Goal: Navigation & Orientation: Find specific page/section

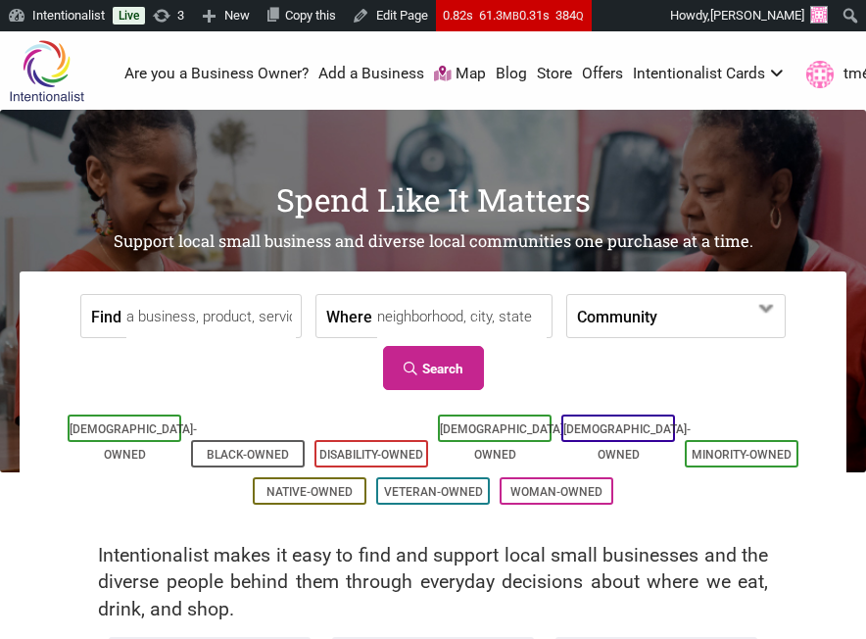
click at [243, 324] on input "Find" at bounding box center [210, 317] width 169 height 44
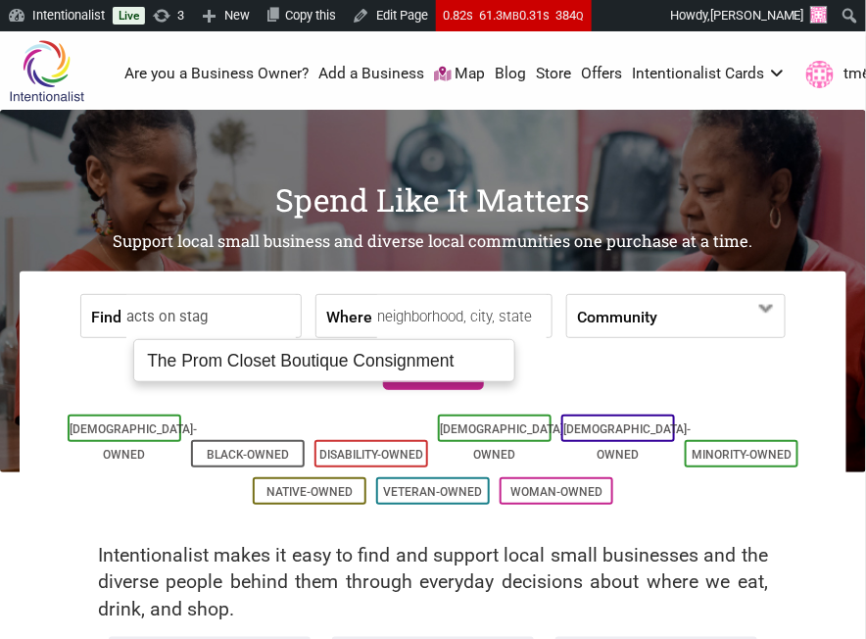
type input "acts on stage"
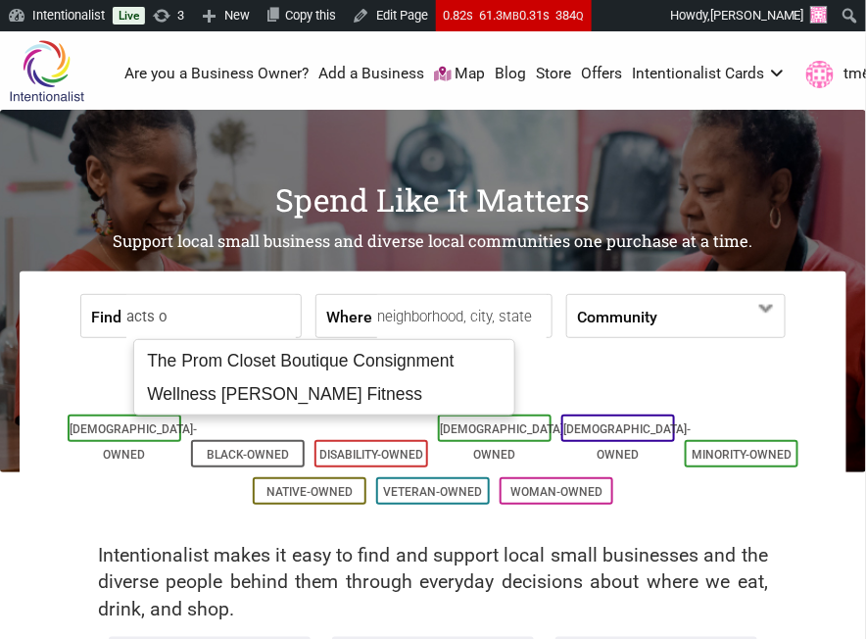
type input "acts on"
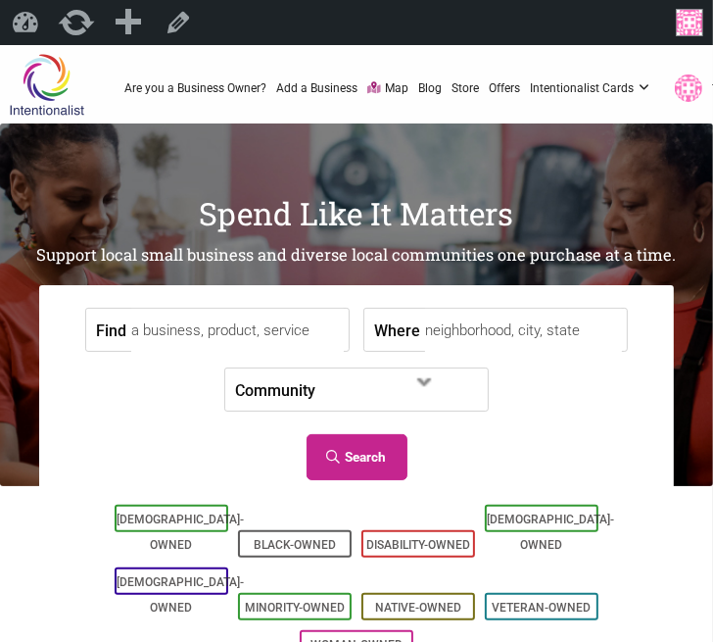
click at [262, 311] on input "Find" at bounding box center [237, 331] width 213 height 44
type input "b's bagel"
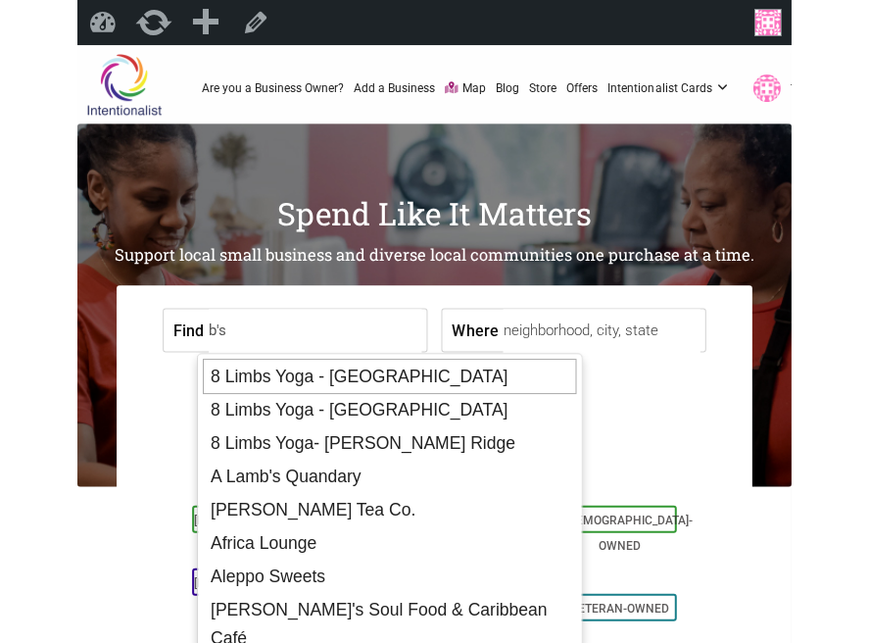
scroll to position [49, 0]
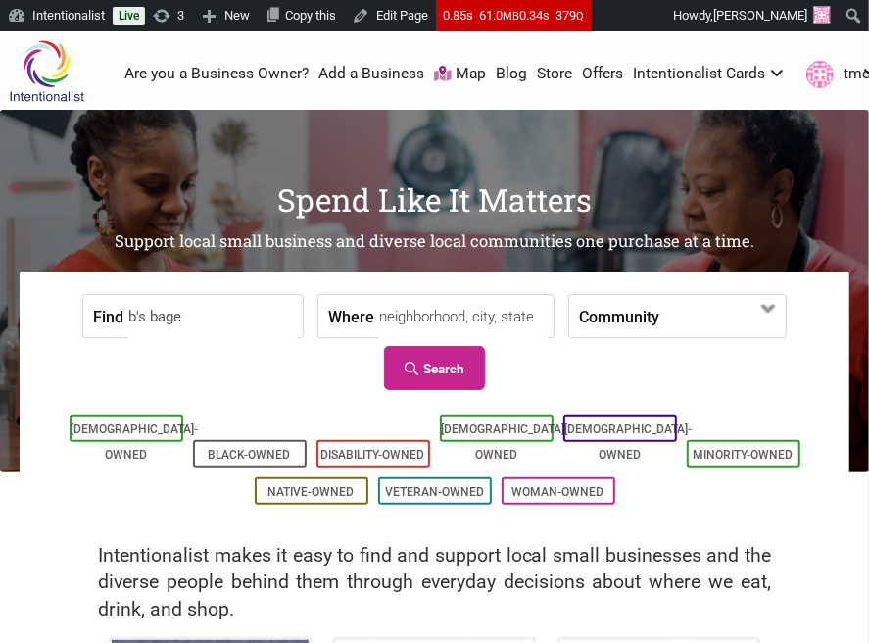
click at [269, 320] on input "b's bage" at bounding box center [212, 317] width 169 height 44
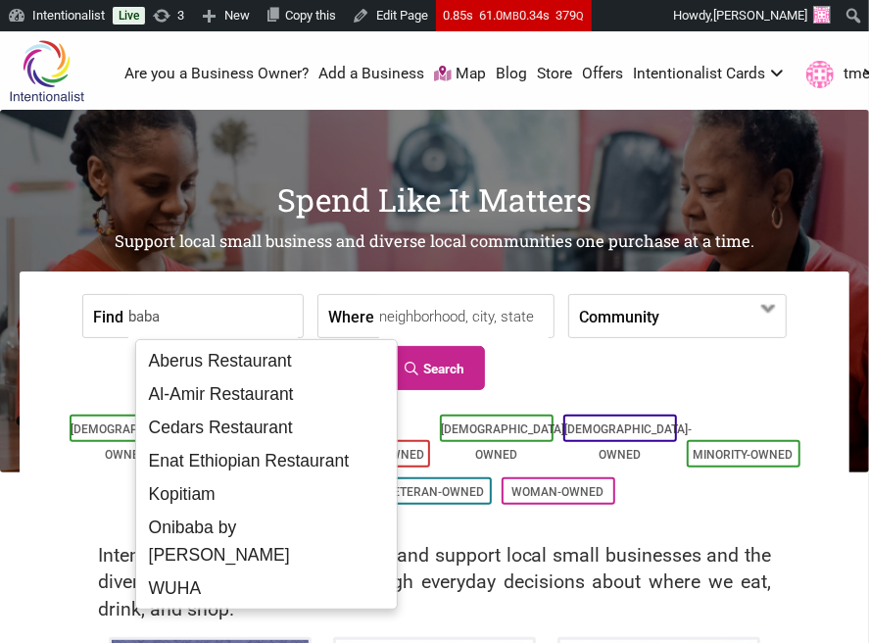
scroll to position [0, 0]
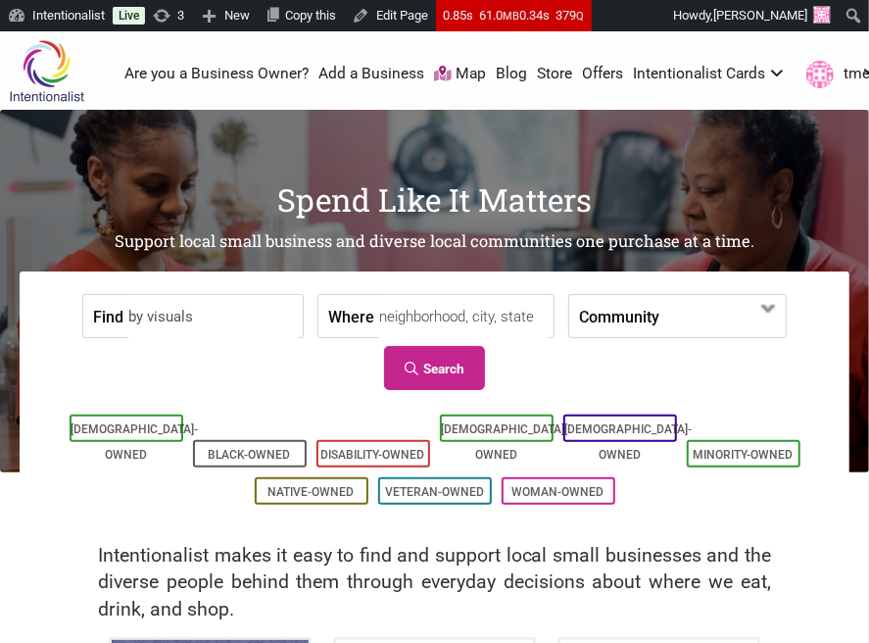
click at [245, 310] on input "by visuals" at bounding box center [212, 317] width 169 height 44
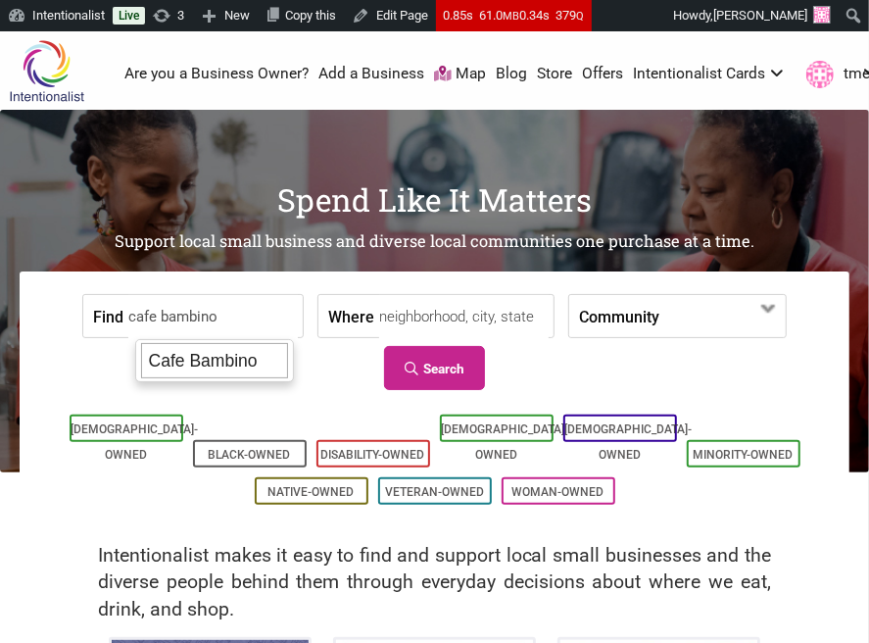
click at [262, 362] on div "Cafe Bambino" at bounding box center [214, 360] width 147 height 35
type input "Cafe Bambino"
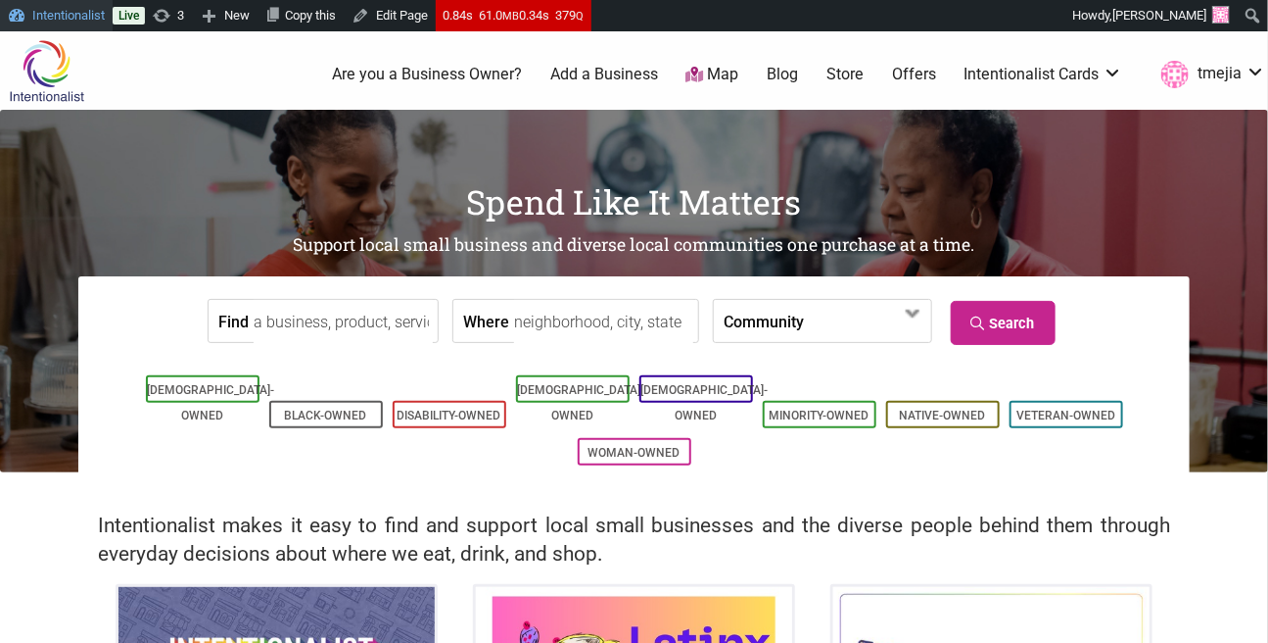
click at [92, 6] on link "Intentionalist" at bounding box center [56, 15] width 113 height 31
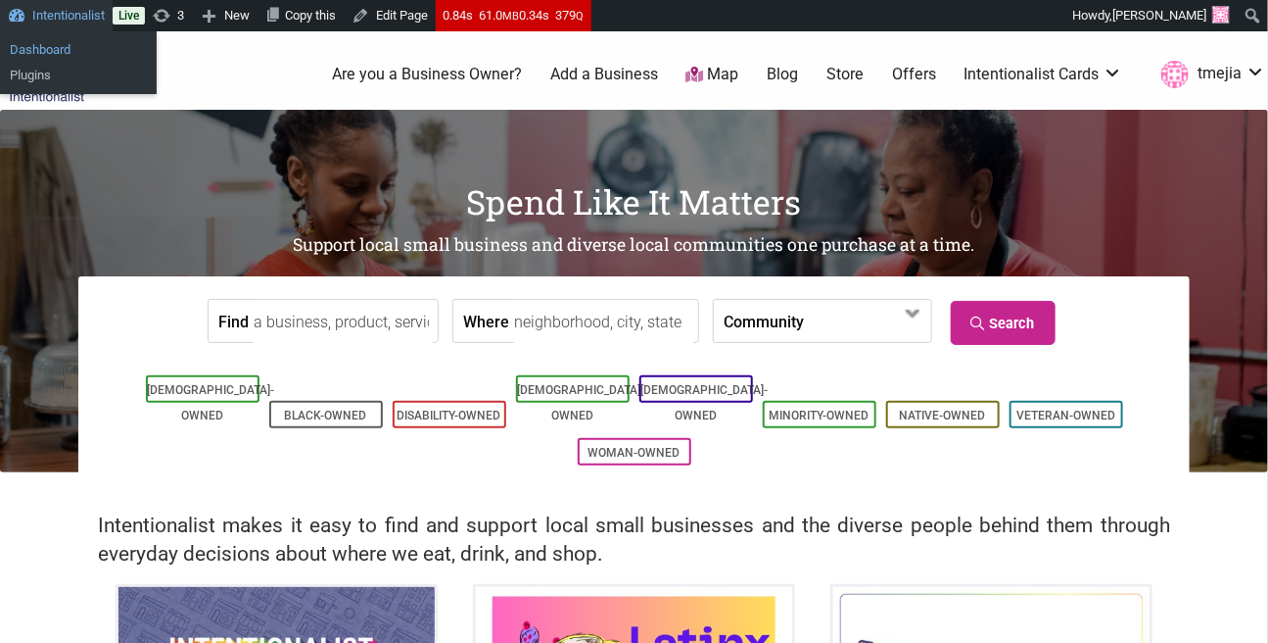
click at [65, 42] on link "Dashboard" at bounding box center [78, 49] width 157 height 25
click at [60, 55] on link "Dashboard" at bounding box center [78, 49] width 157 height 25
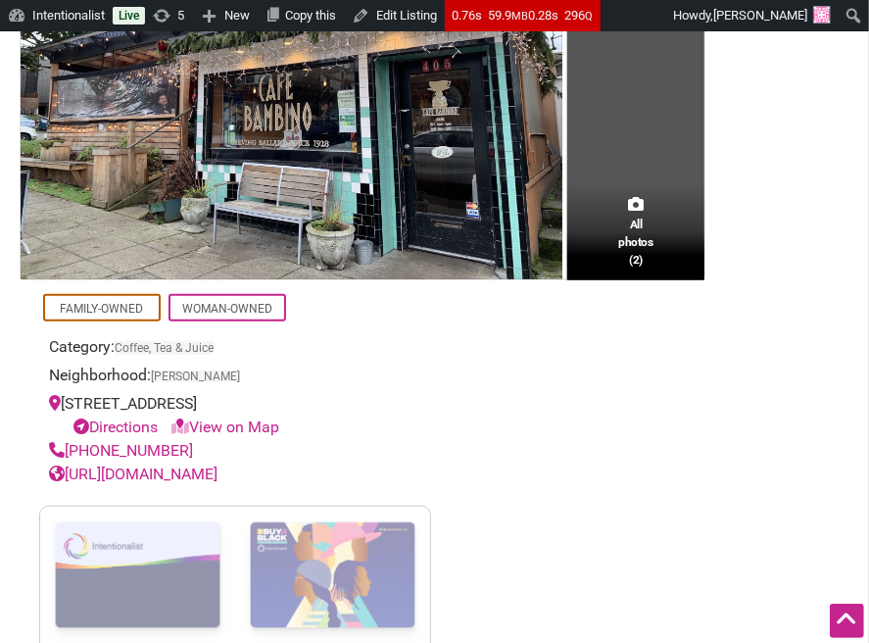
scroll to position [541, 0]
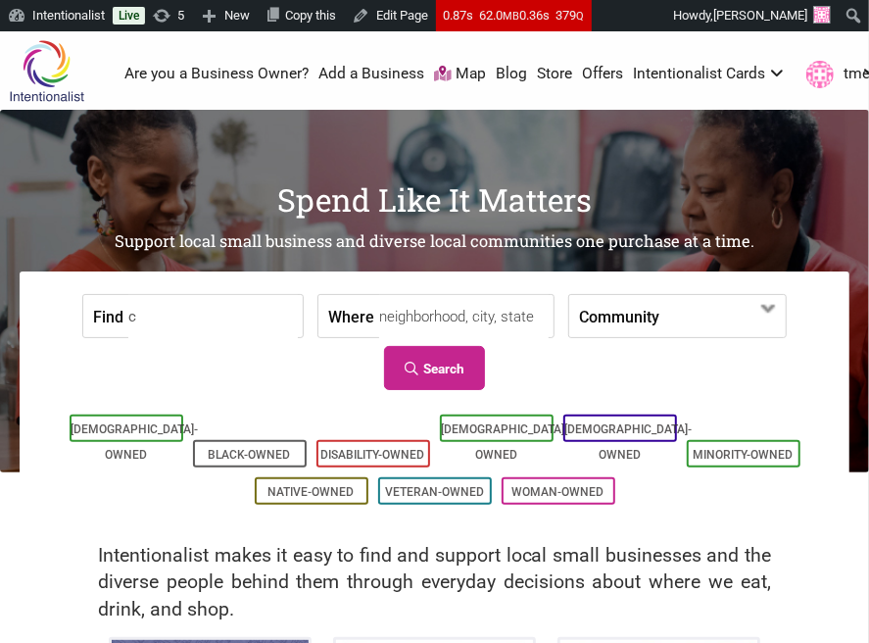
click at [265, 310] on input "c" at bounding box center [212, 317] width 169 height 44
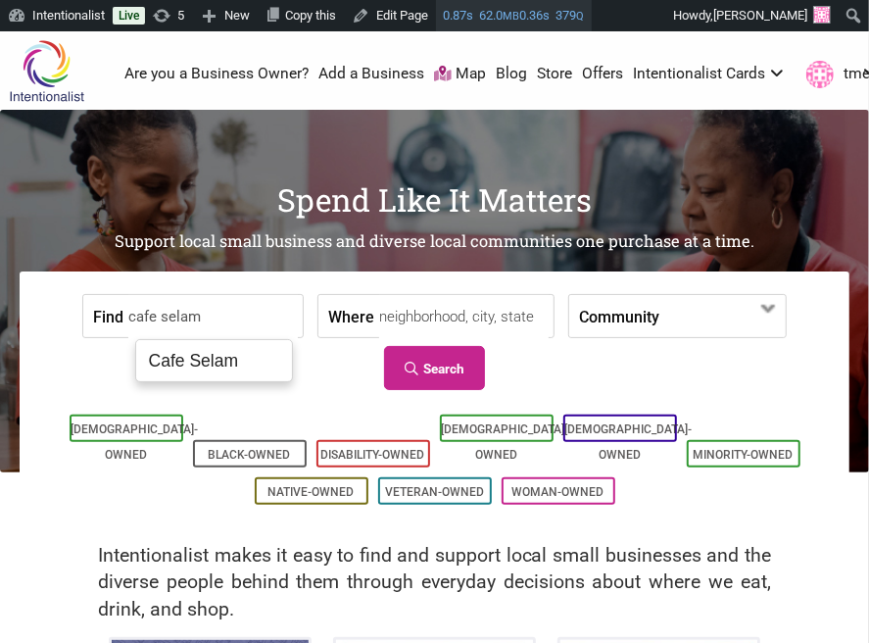
type input "cafe selam"
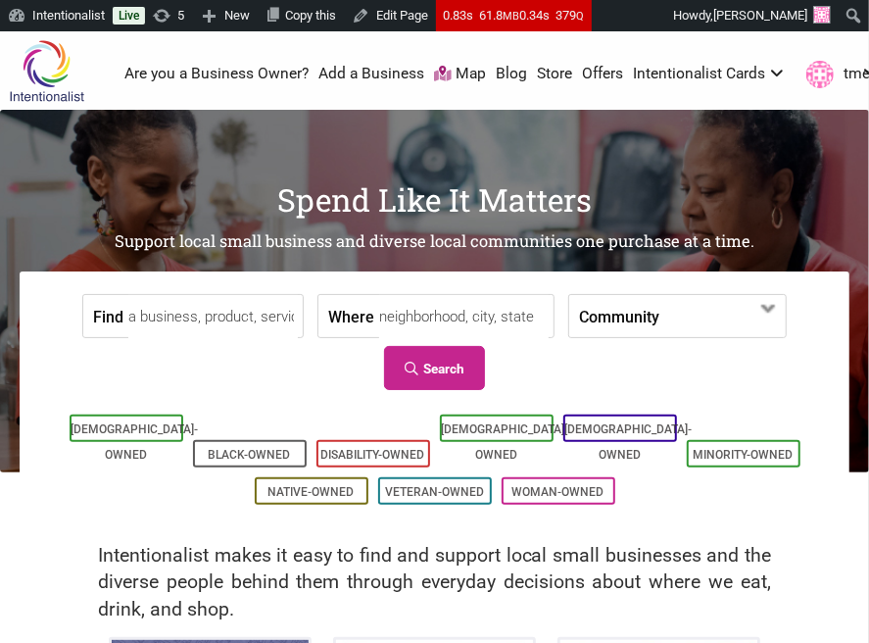
click at [272, 323] on input "Find" at bounding box center [212, 317] width 169 height 44
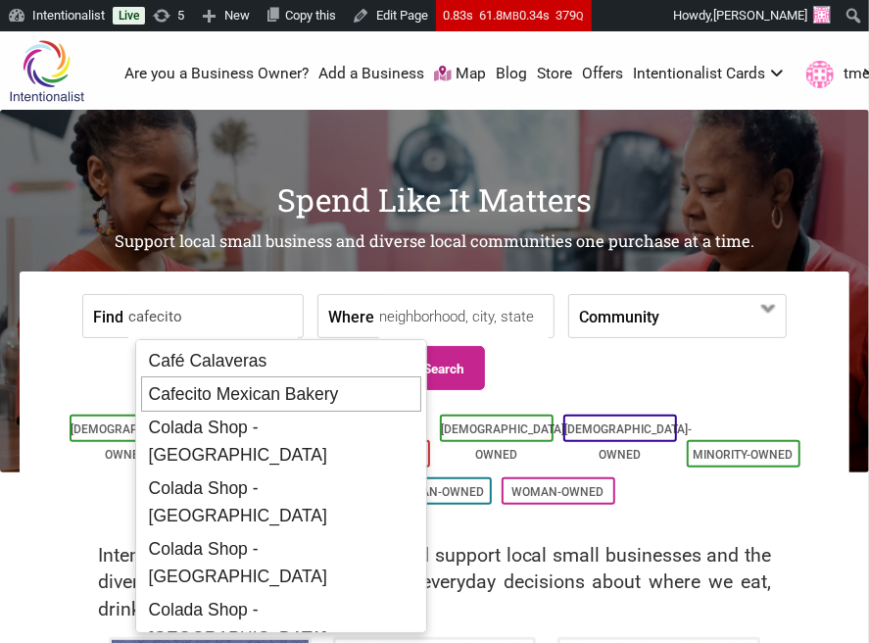
click at [275, 400] on div "Cafecito Mexican Bakery" at bounding box center [281, 393] width 280 height 35
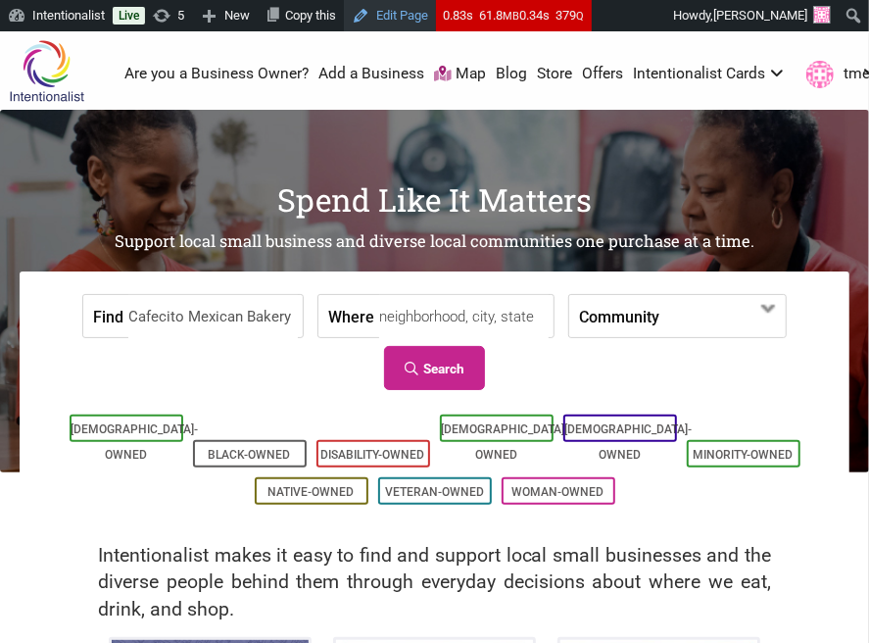
type input "Cafecito Mexican Bakery"
click at [250, 306] on input "Find" at bounding box center [212, 317] width 169 height 44
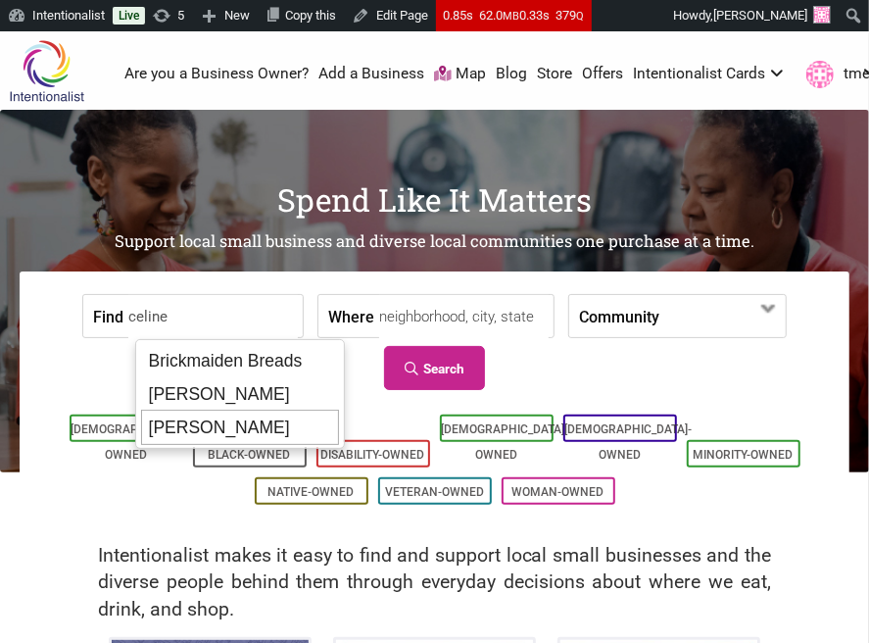
click at [278, 414] on div "[PERSON_NAME]" at bounding box center [240, 426] width 199 height 35
type input "Celine Waldmann"
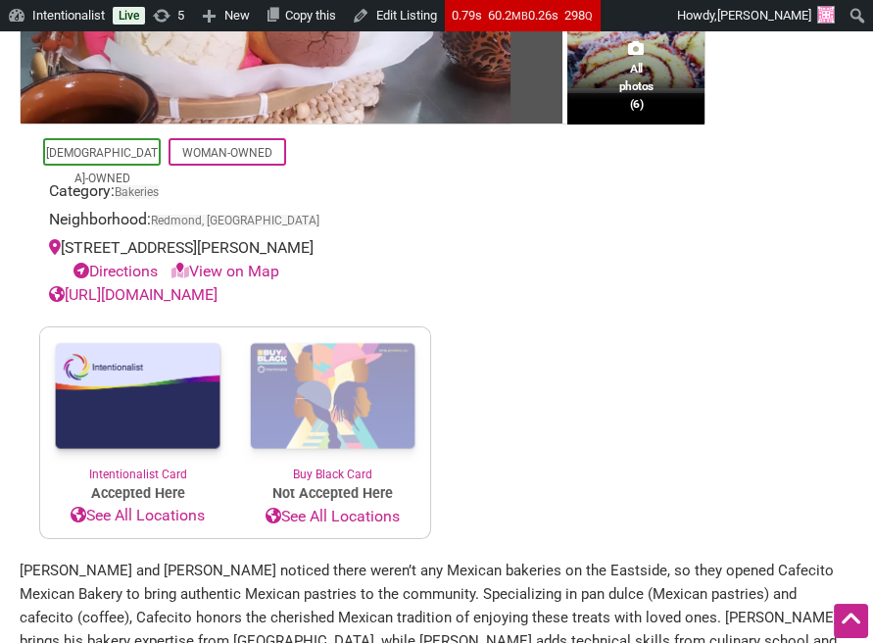
scroll to position [755, 0]
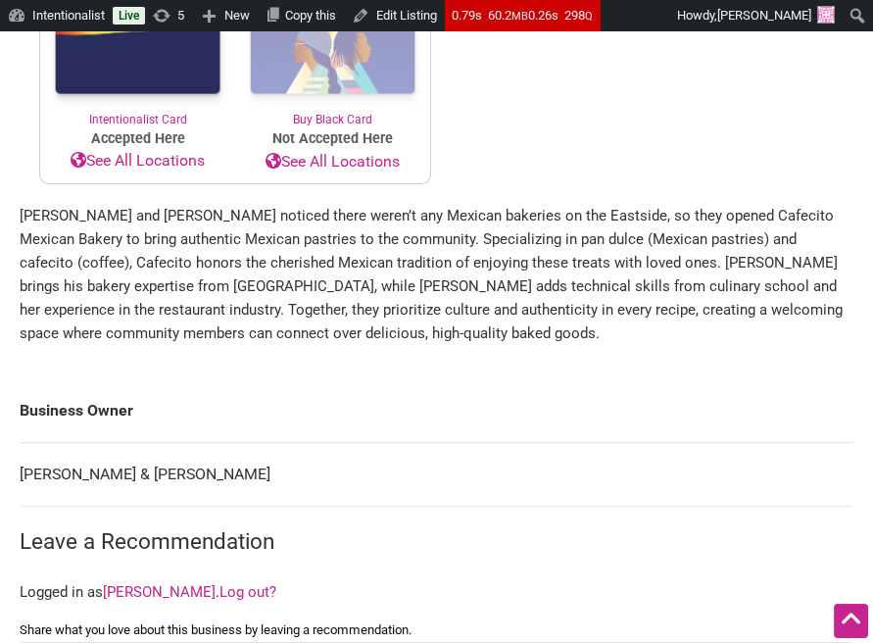
click at [628, 191] on main "All photos (6) Latino-Owned Woman-Owned Category: Bakeries Neighborhood: Redmon…" at bounding box center [437, 189] width 834 height 1430
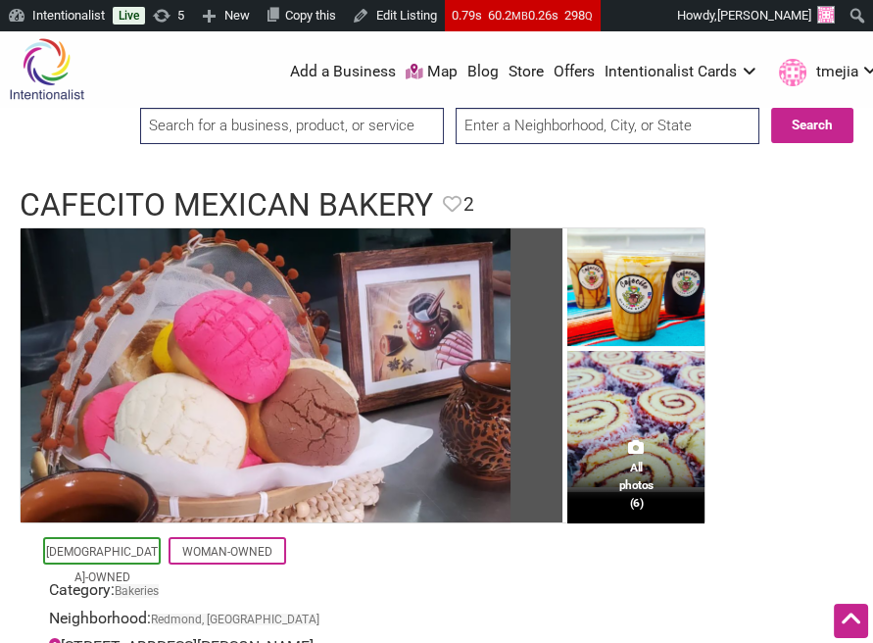
scroll to position [0, 0]
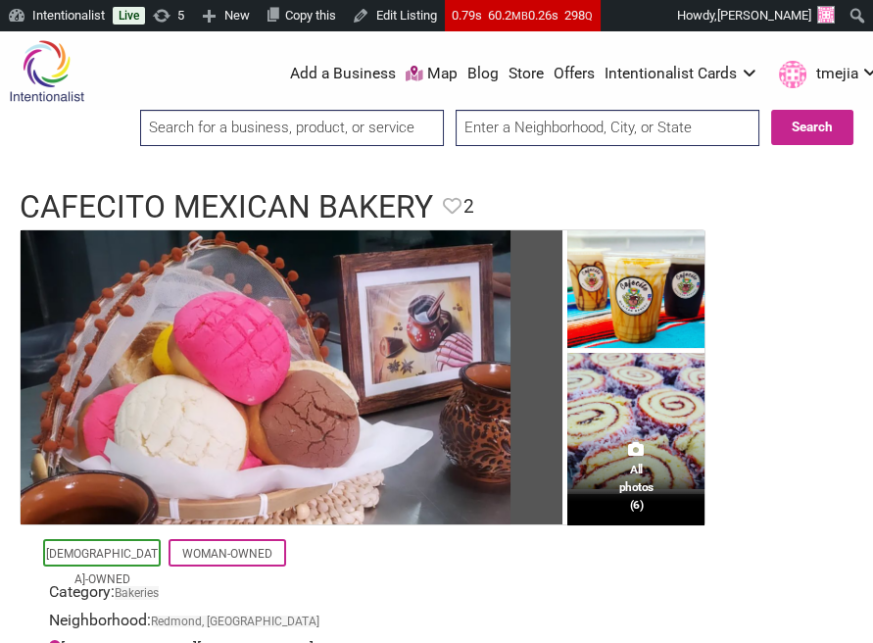
click at [354, 121] on input "search" at bounding box center [292, 128] width 304 height 36
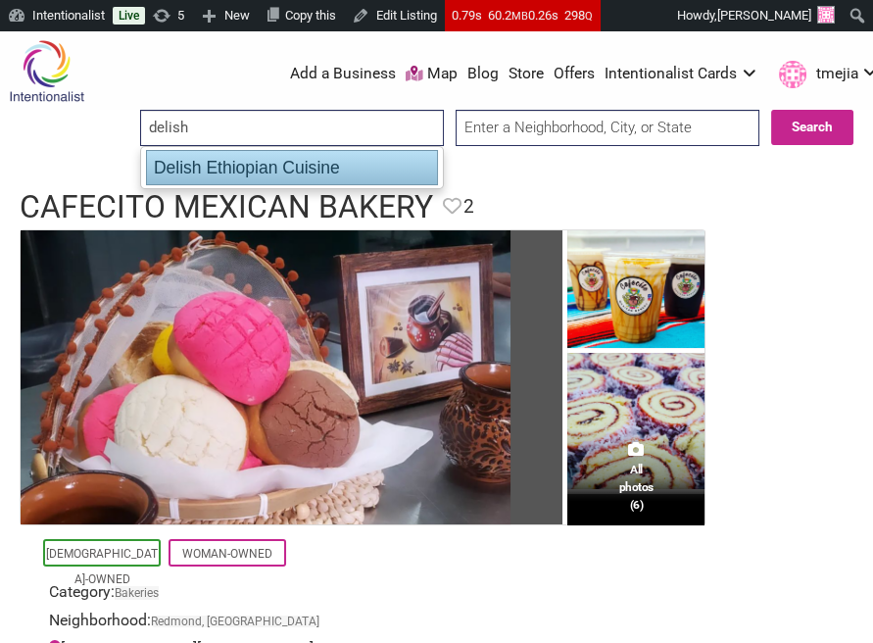
click at [299, 176] on div "Delish Ethiopian Cuisine" at bounding box center [292, 167] width 292 height 35
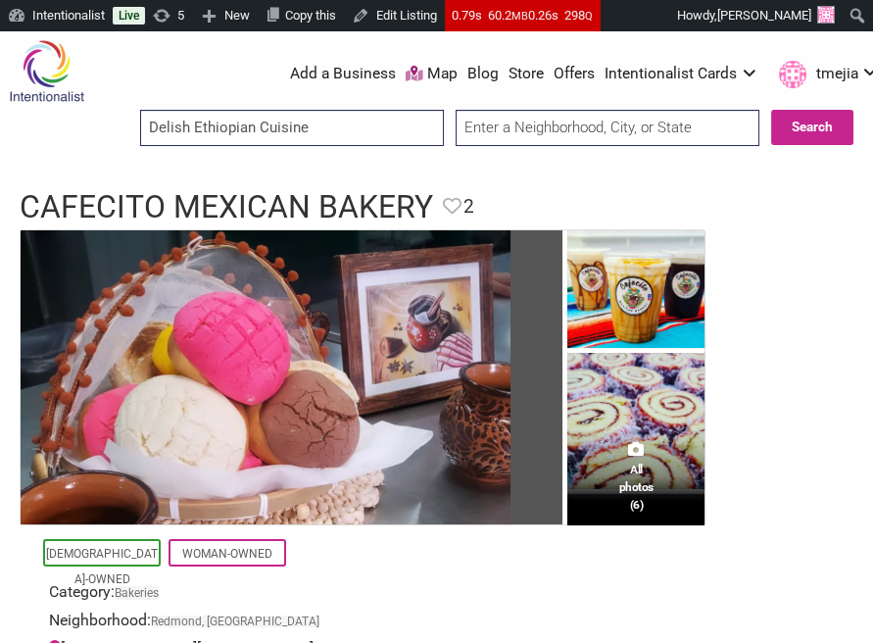
type input "Delish Ethiopian Cuisine"
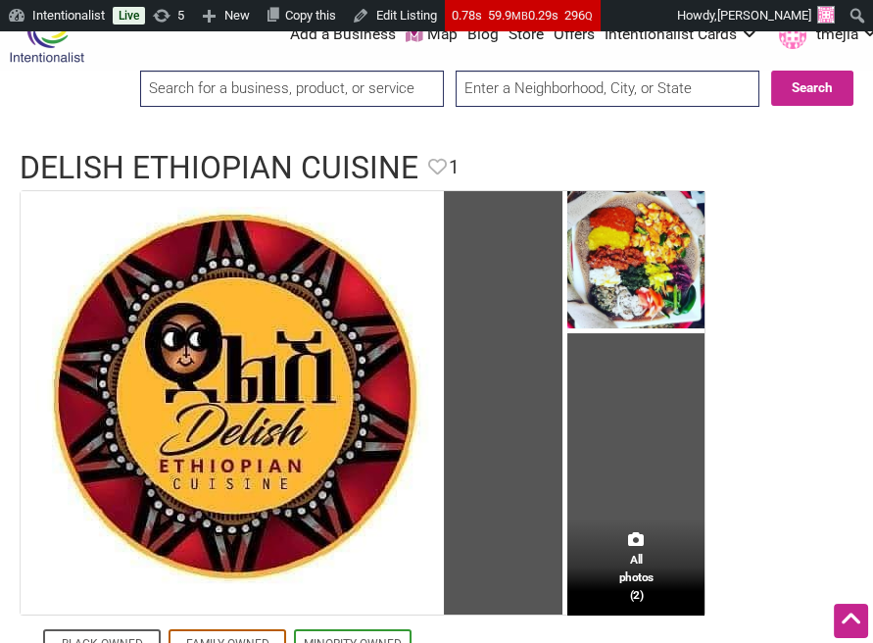
scroll to position [3, 0]
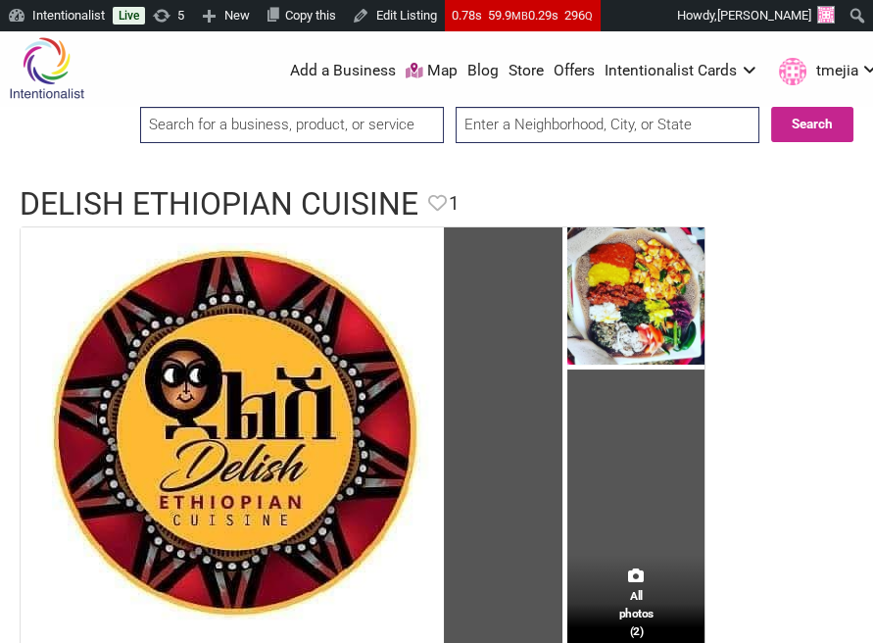
click at [337, 127] on input "search" at bounding box center [292, 125] width 304 height 36
click at [355, 119] on input "fearless" at bounding box center [292, 125] width 304 height 36
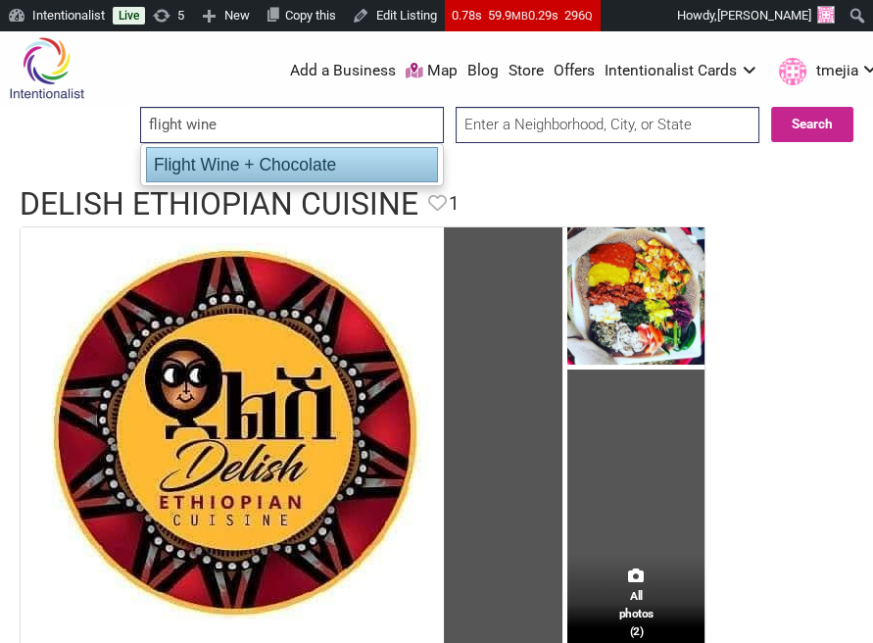
click at [333, 167] on div "Flight Wine + Chocolate" at bounding box center [292, 164] width 292 height 35
type input "Flight Wine + Chocolate"
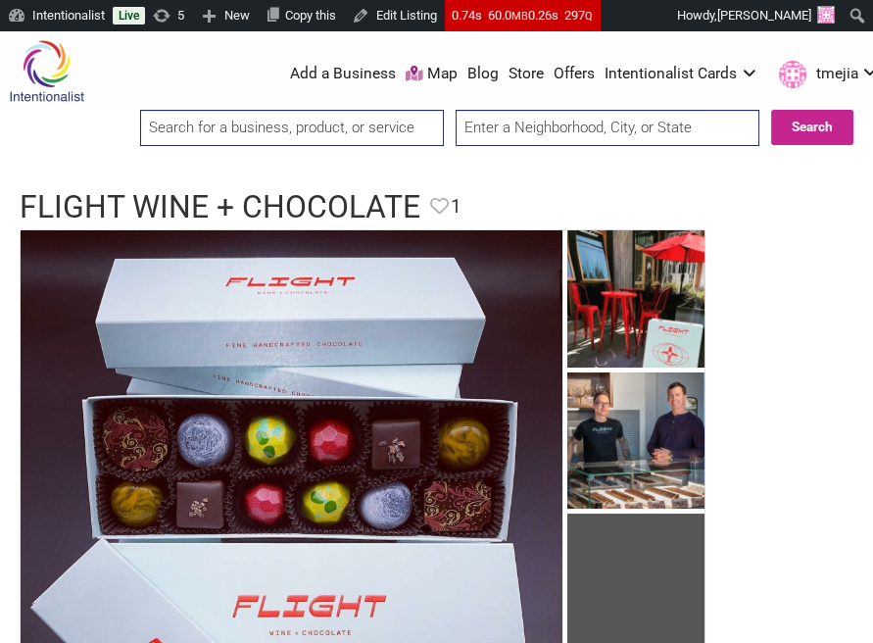
click at [342, 130] on input "search" at bounding box center [292, 128] width 304 height 36
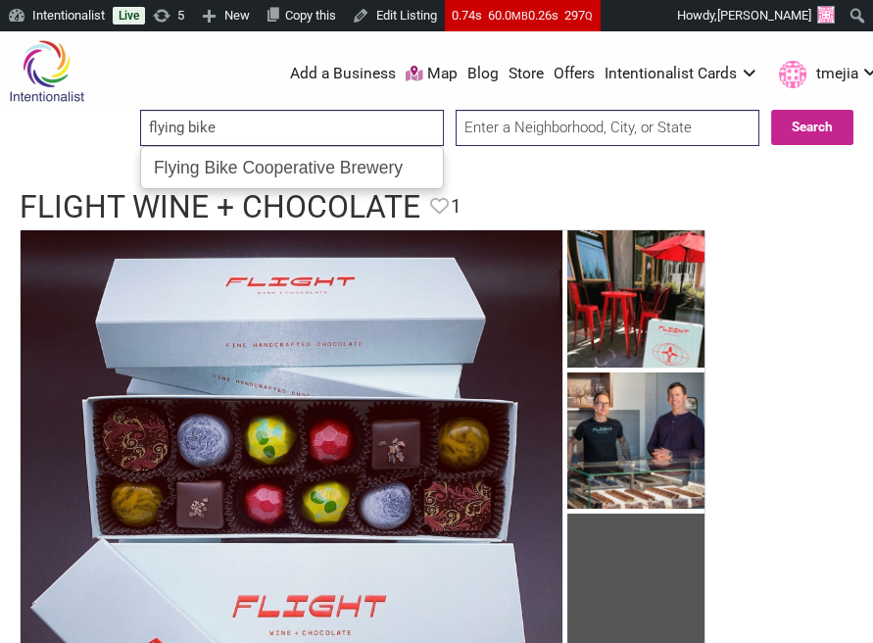
click at [322, 162] on div "Flying Bike Cooperative Brewery" at bounding box center [292, 167] width 290 height 33
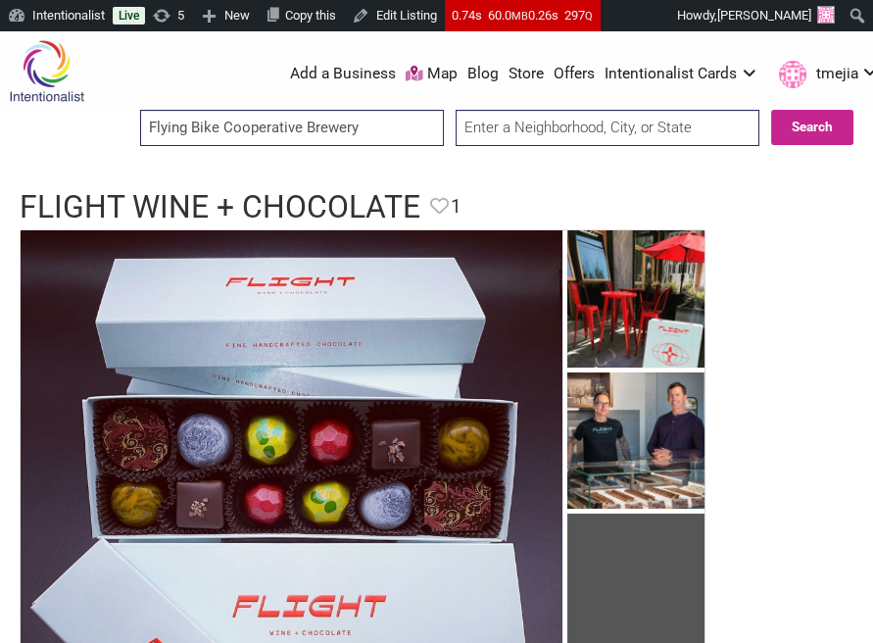
type input "Flying Bike Cooperative Brewery"
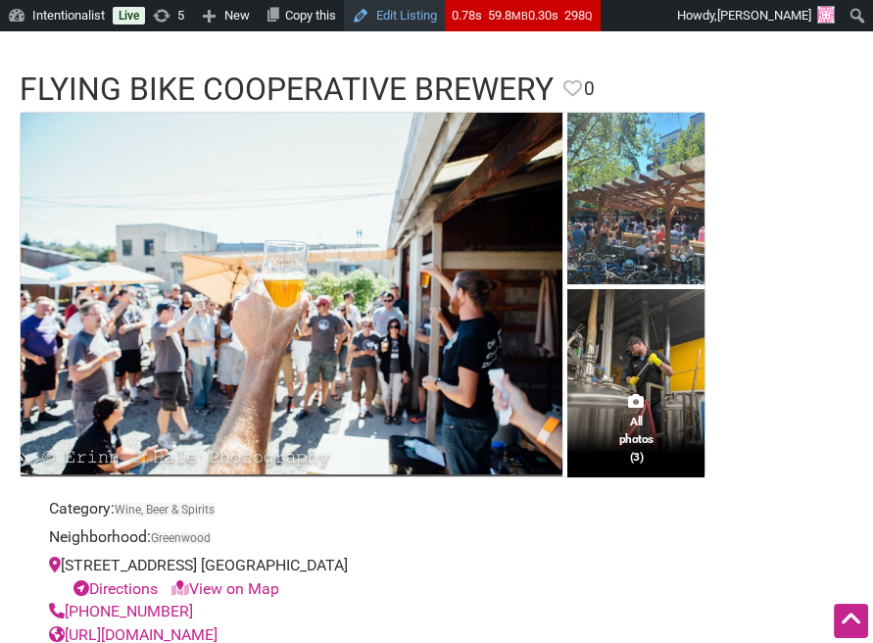
scroll to position [18, 0]
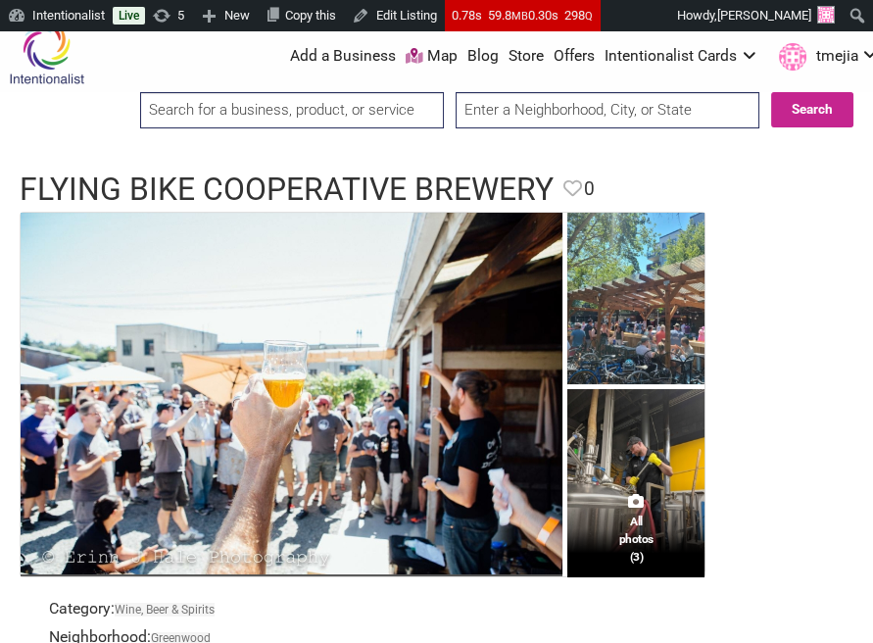
click at [373, 115] on input "search" at bounding box center [292, 110] width 304 height 36
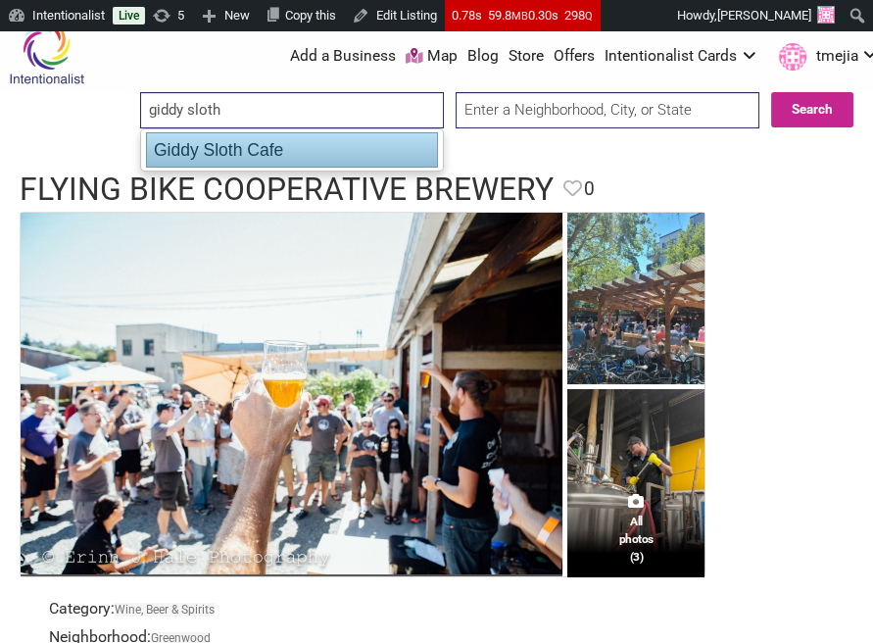
click at [348, 145] on div "Giddy Sloth Cafe" at bounding box center [292, 149] width 292 height 35
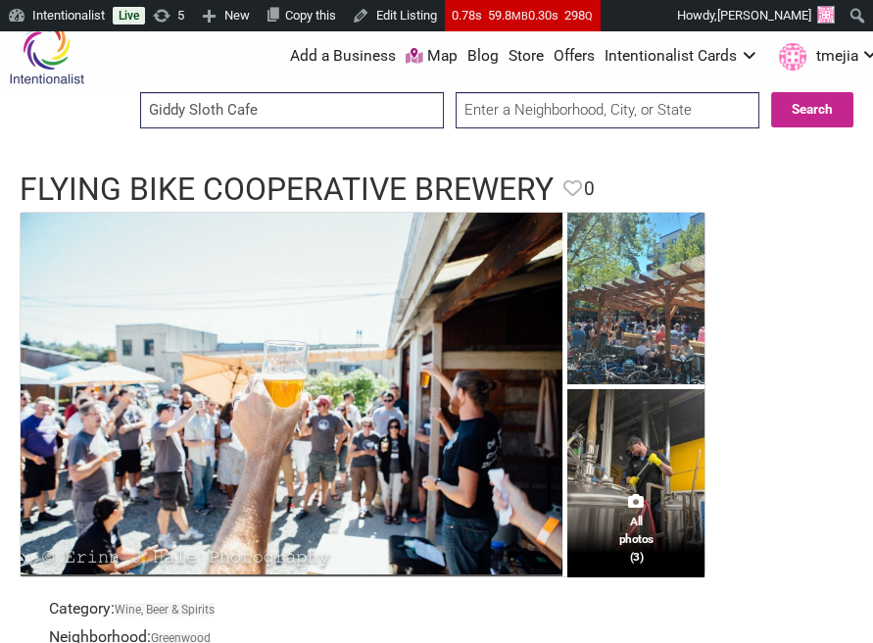
type input "Giddy Sloth Cafe"
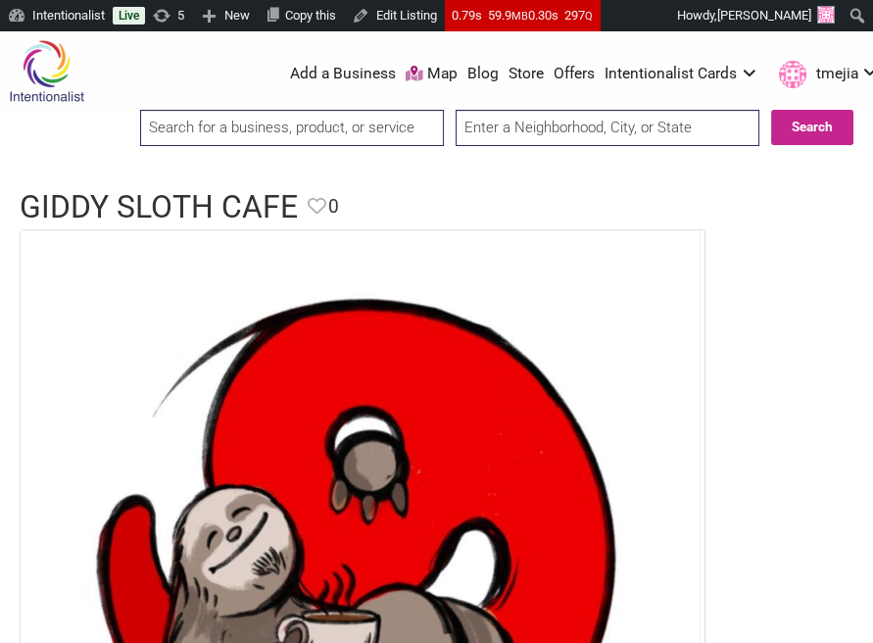
click at [257, 123] on input "search" at bounding box center [292, 128] width 304 height 36
type input "Hive Co."
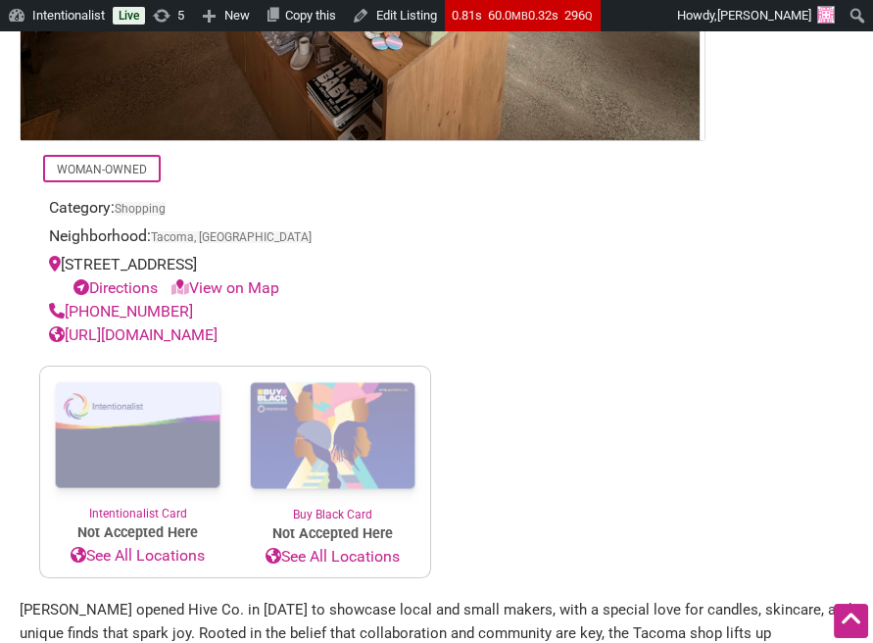
scroll to position [1200, 0]
